Goal: Task Accomplishment & Management: Use online tool/utility

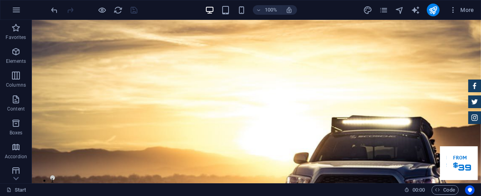
scroll to position [70, 0]
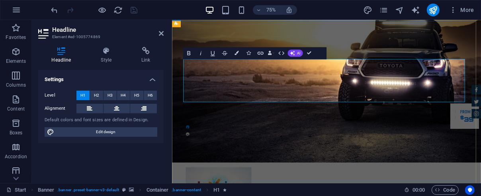
drag, startPoint x: 334, startPoint y: 118, endPoint x: 274, endPoint y: 116, distance: 59.8
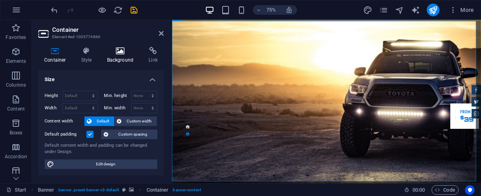
click at [128, 56] on h4 "Background" at bounding box center [122, 55] width 42 height 17
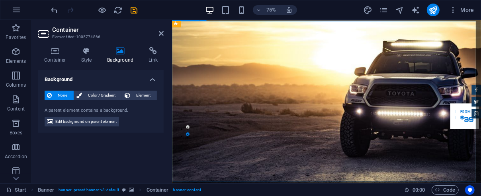
click at [146, 100] on span "Element" at bounding box center [144, 96] width 22 height 10
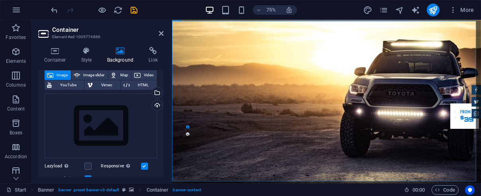
scroll to position [54, 0]
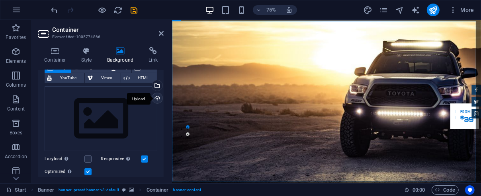
click at [156, 98] on div "Upload" at bounding box center [156, 99] width 12 height 12
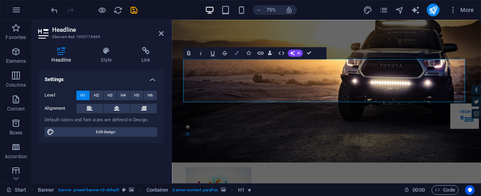
click at [236, 54] on icon "button" at bounding box center [236, 53] width 4 height 4
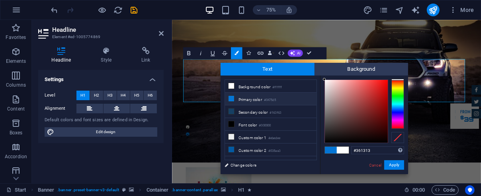
click at [365, 129] on div at bounding box center [356, 111] width 63 height 63
type input "#1a0202"
click at [381, 137] on div at bounding box center [356, 111] width 63 height 63
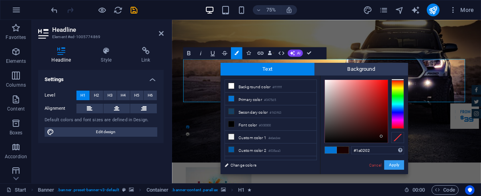
click at [395, 164] on button "Apply" at bounding box center [394, 165] width 20 height 10
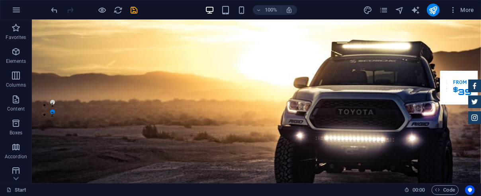
scroll to position [64, 0]
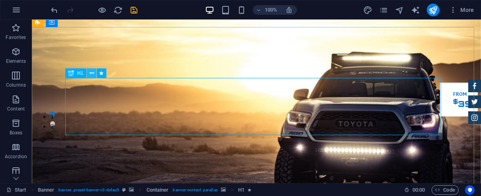
click at [94, 73] on button at bounding box center [92, 73] width 10 height 10
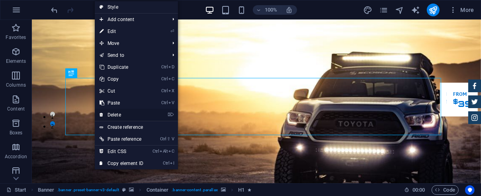
click at [122, 115] on link "⌦ Delete" at bounding box center [121, 115] width 53 height 12
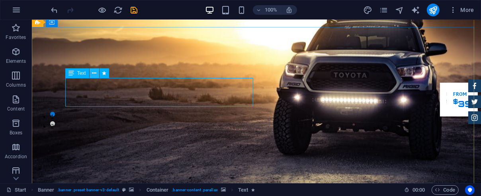
click at [94, 72] on icon at bounding box center [94, 73] width 4 height 8
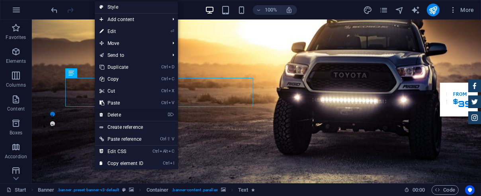
click at [122, 115] on link "⌦ Delete" at bounding box center [121, 115] width 53 height 12
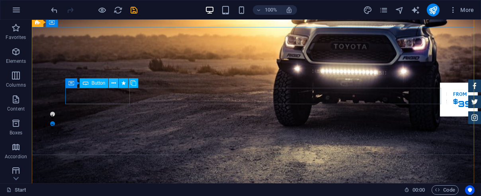
click at [116, 83] on button at bounding box center [114, 83] width 10 height 10
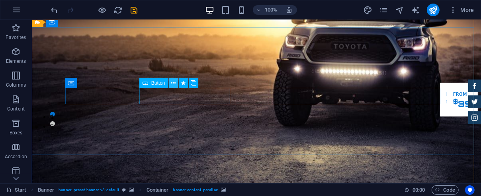
click at [176, 83] on button at bounding box center [174, 83] width 10 height 10
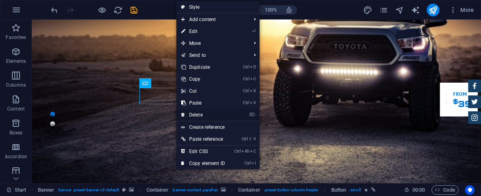
click at [197, 114] on link "⌦ Delete" at bounding box center [202, 115] width 53 height 12
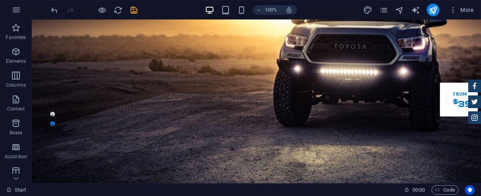
scroll to position [0, 0]
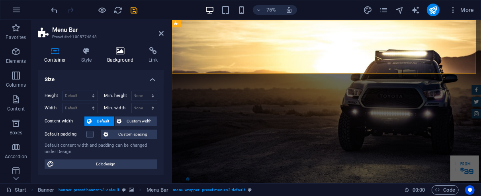
click at [134, 52] on icon at bounding box center [120, 51] width 39 height 8
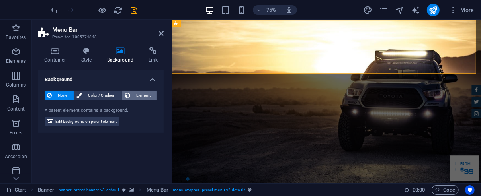
click at [140, 92] on span "Element" at bounding box center [144, 96] width 22 height 10
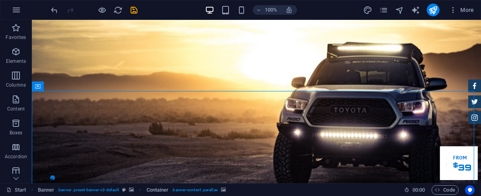
drag, startPoint x: 334, startPoint y: 122, endPoint x: 478, endPoint y: 31, distance: 169.7
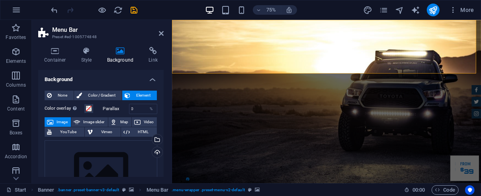
click at [62, 57] on h4 "Container" at bounding box center [56, 55] width 37 height 17
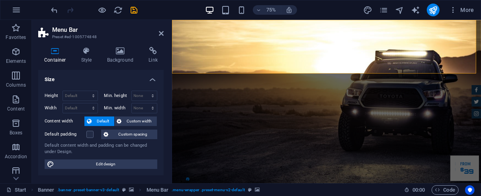
drag, startPoint x: 577, startPoint y: 74, endPoint x: 652, endPoint y: 37, distance: 83.5
